Goal: Find specific page/section: Find specific page/section

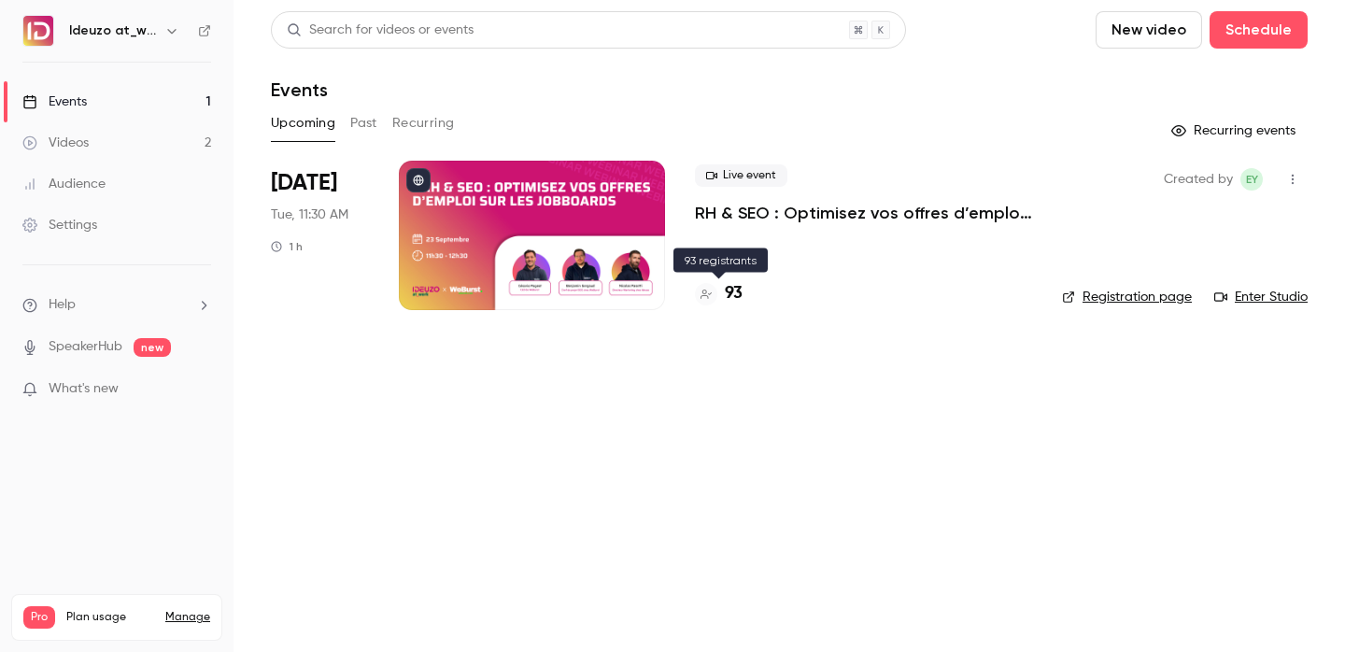
click at [733, 296] on h4 "93" at bounding box center [734, 293] width 18 height 25
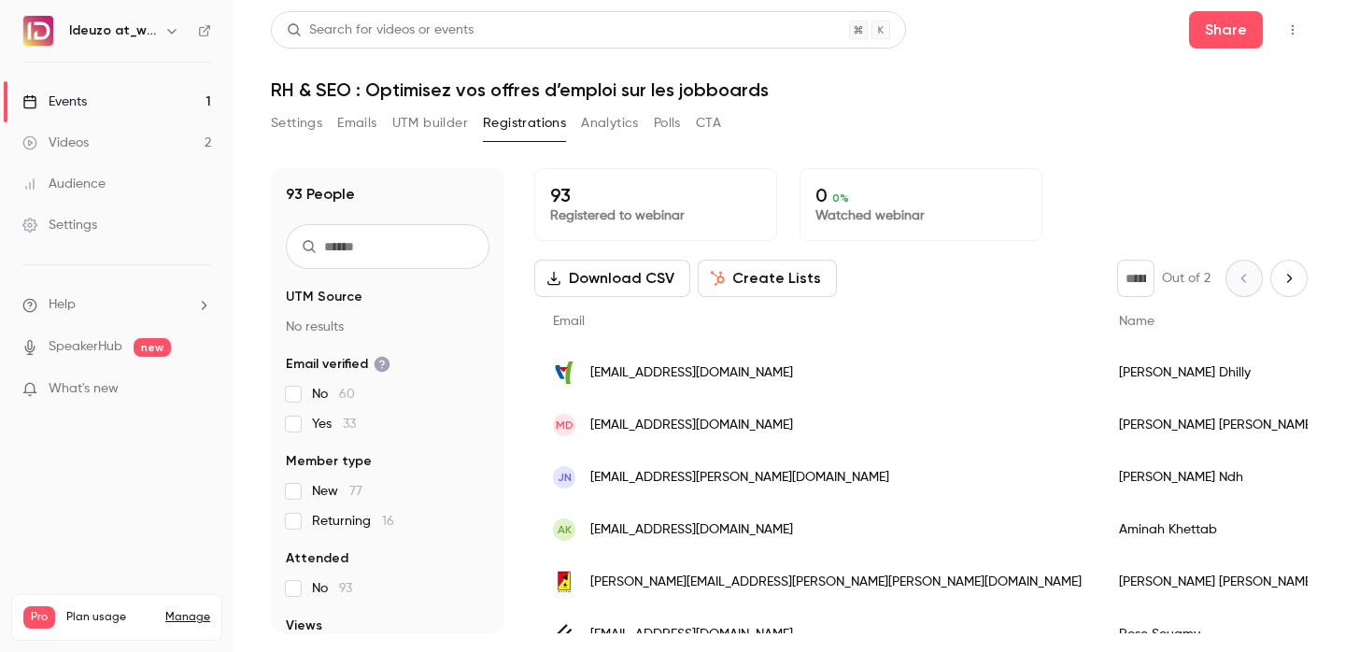
click at [199, 92] on link "Events 1" at bounding box center [117, 101] width 234 height 41
